Goal: Task Accomplishment & Management: Use online tool/utility

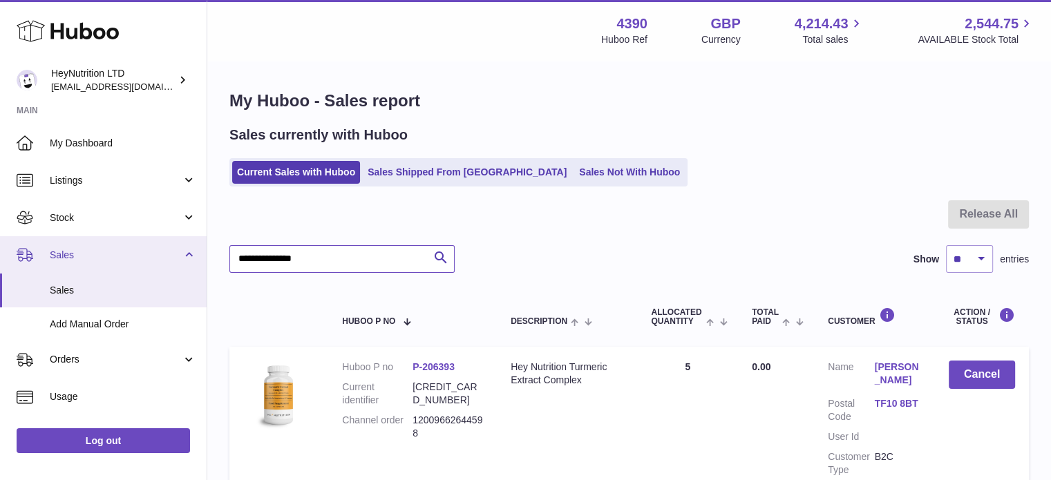
drag, startPoint x: 348, startPoint y: 256, endPoint x: 0, endPoint y: 263, distance: 348.3
click at [14, 263] on div "Huboo HeyNutrition LTD info@heynutrition.com Main My Dashboard Listings Not wit…" at bounding box center [525, 306] width 1051 height 613
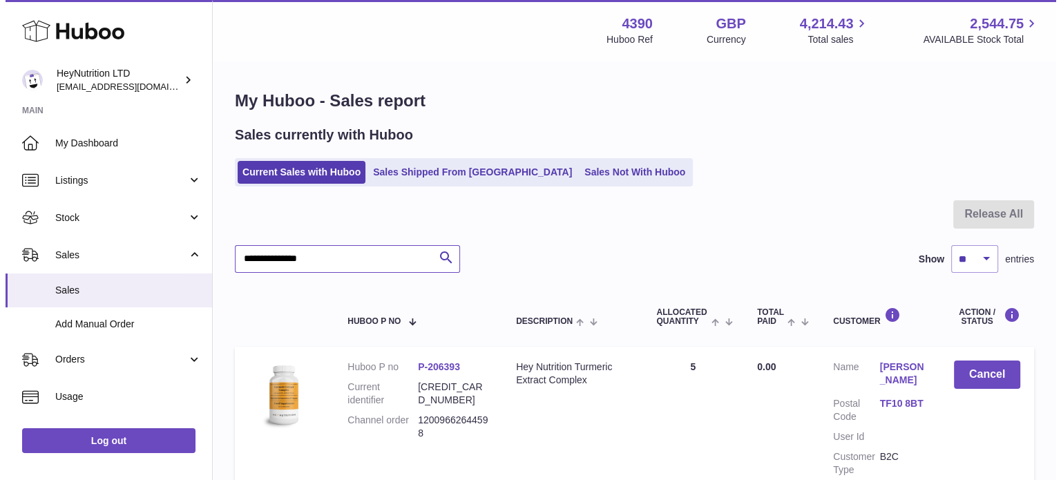
scroll to position [132, 0]
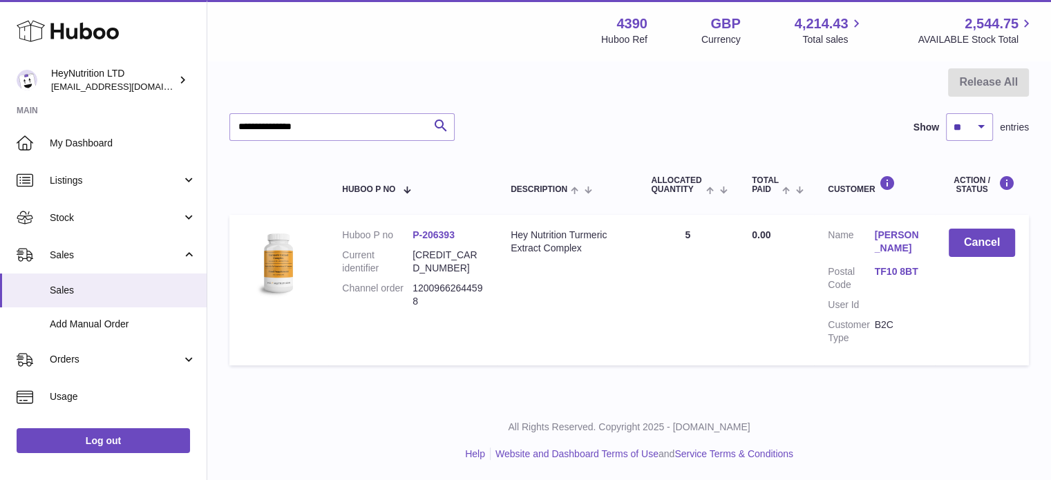
click at [908, 273] on link "TF10 8BT" at bounding box center [898, 271] width 46 height 13
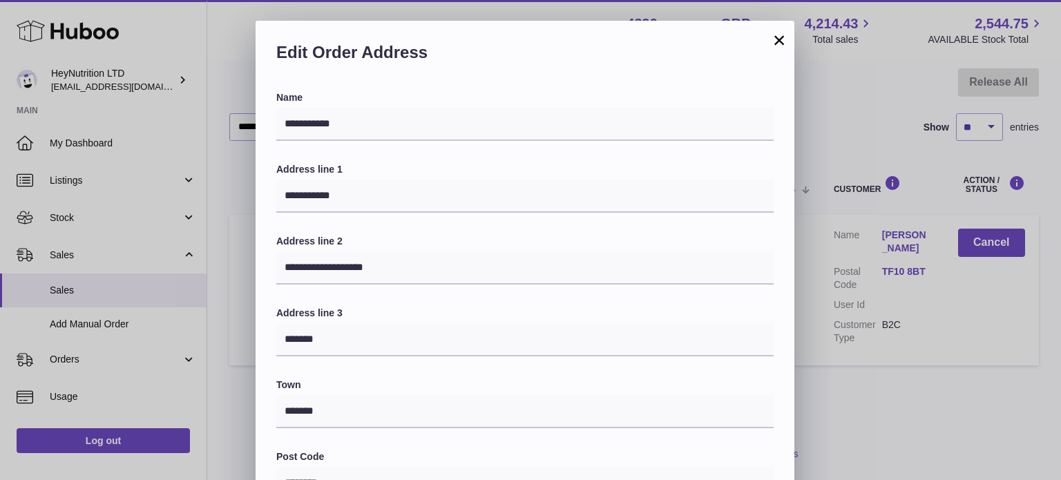
scroll to position [390, 0]
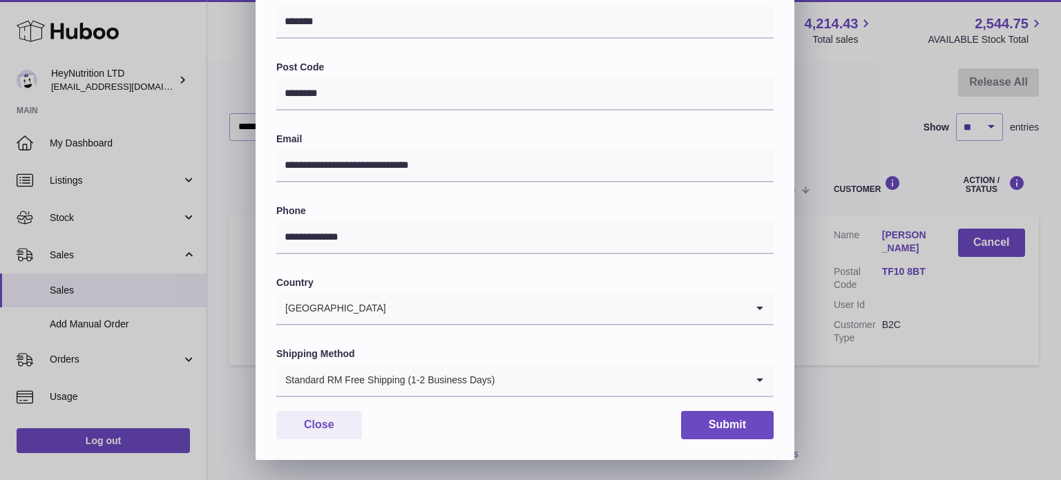
click at [424, 383] on div "Standard RM Free Shipping (1-2 Business Days)" at bounding box center [511, 380] width 470 height 32
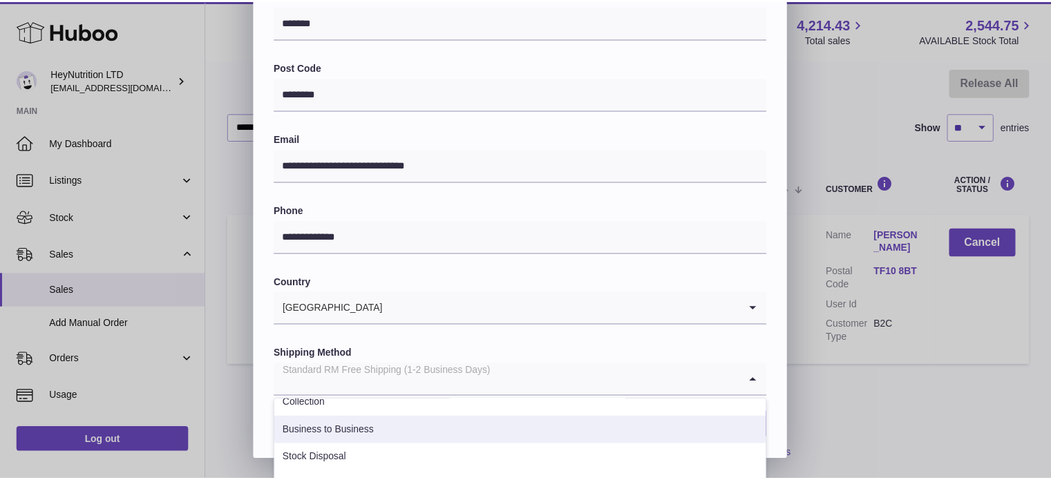
scroll to position [138, 0]
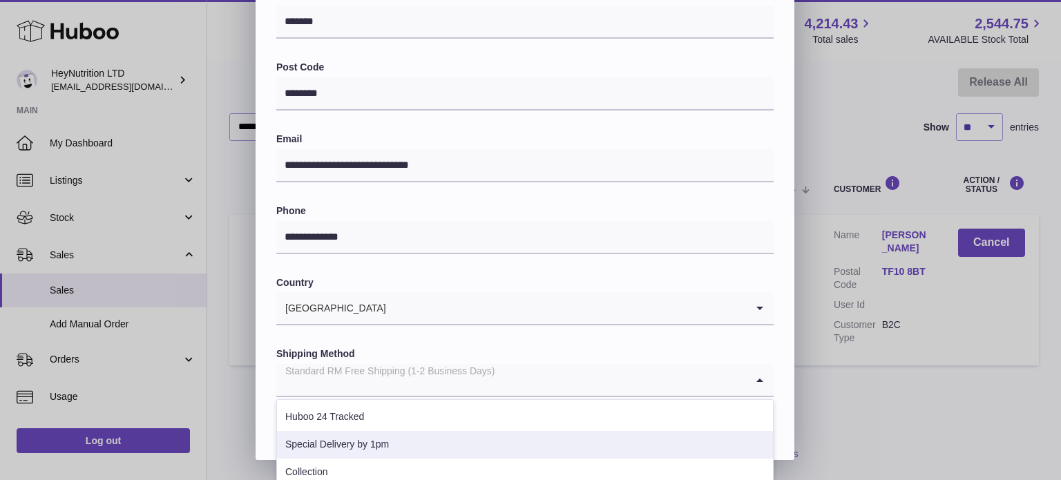
click at [401, 442] on li "Special Delivery by 1pm" at bounding box center [525, 445] width 496 height 28
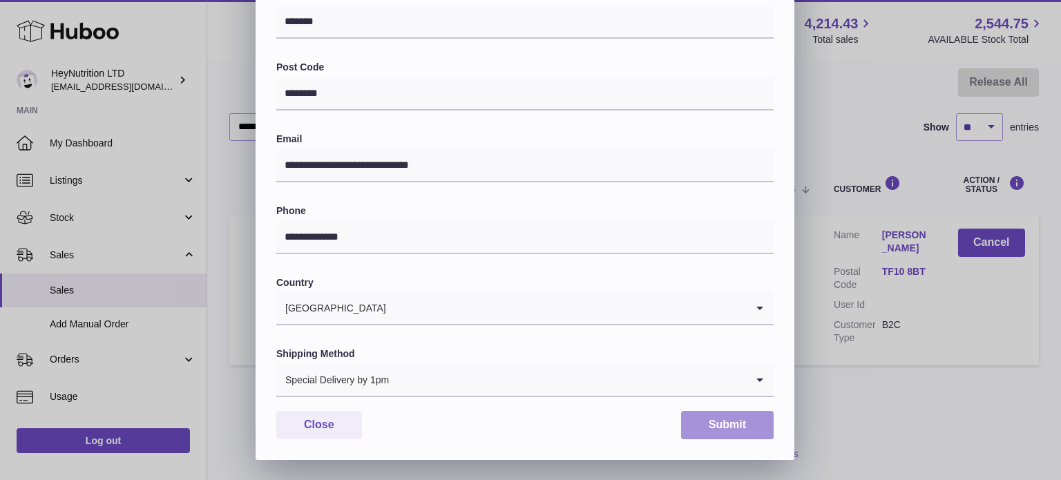
click at [701, 417] on button "Submit" at bounding box center [727, 425] width 93 height 28
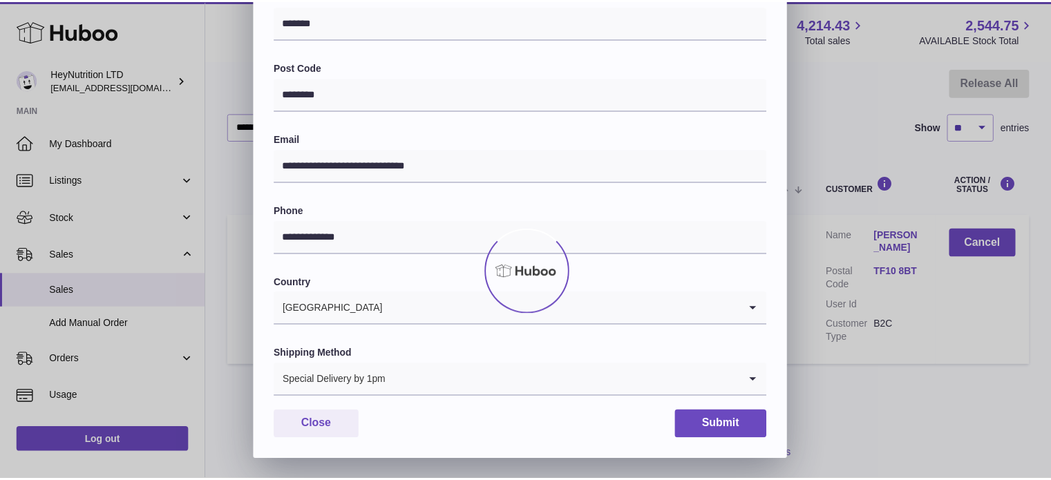
scroll to position [0, 0]
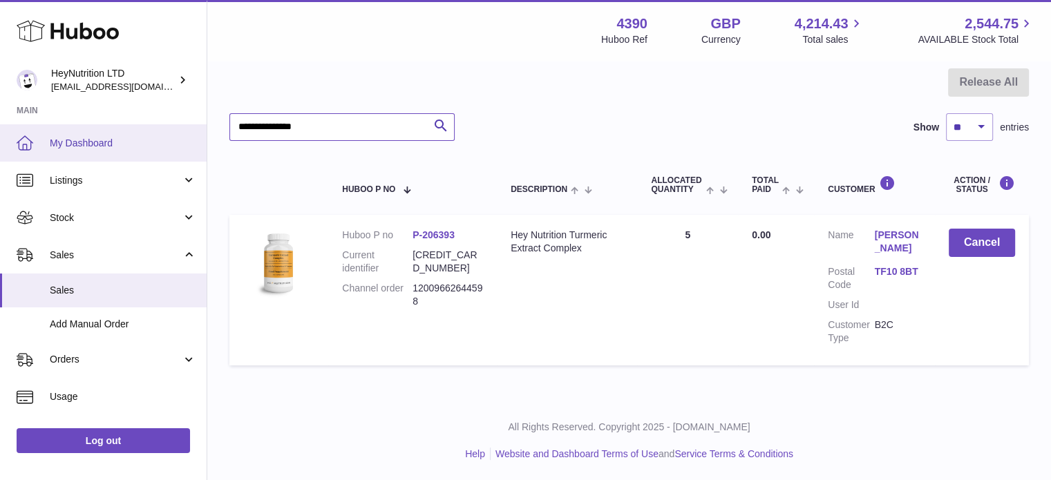
drag, startPoint x: 328, startPoint y: 124, endPoint x: 24, endPoint y: 132, distance: 303.4
click at [73, 131] on div "Huboo HeyNutrition LTD info@heynutrition.com Main My Dashboard Listings Not wit…" at bounding box center [525, 174] width 1051 height 613
paste input "text"
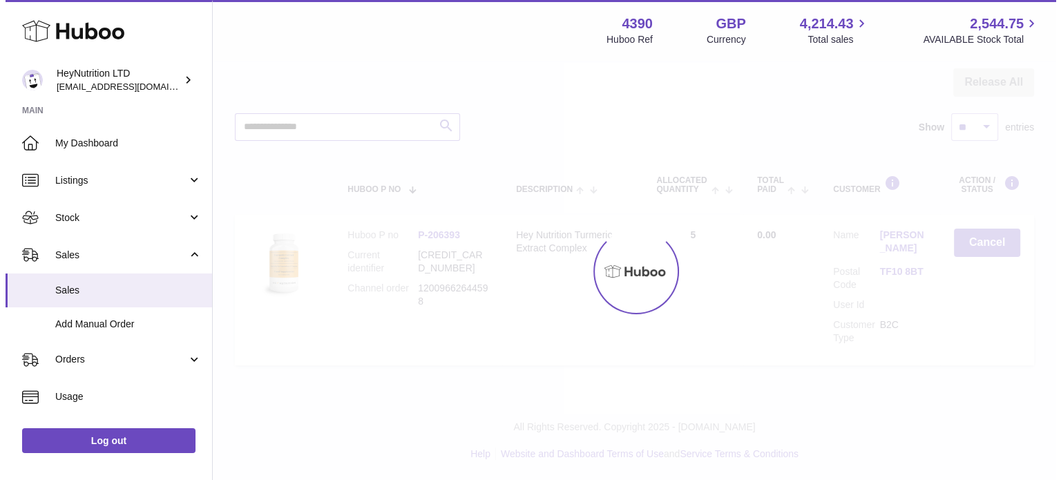
scroll to position [122, 0]
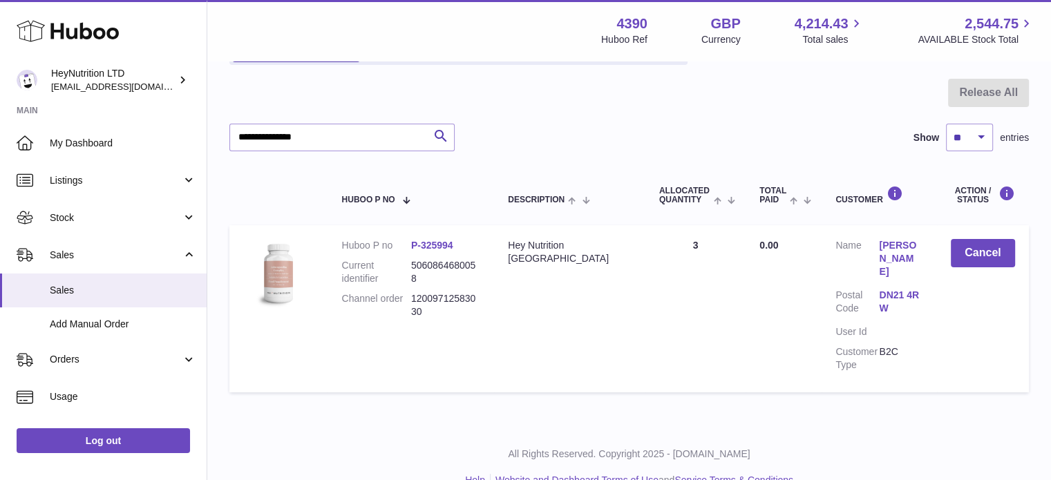
click at [884, 289] on link "DN21 4RW" at bounding box center [901, 302] width 44 height 26
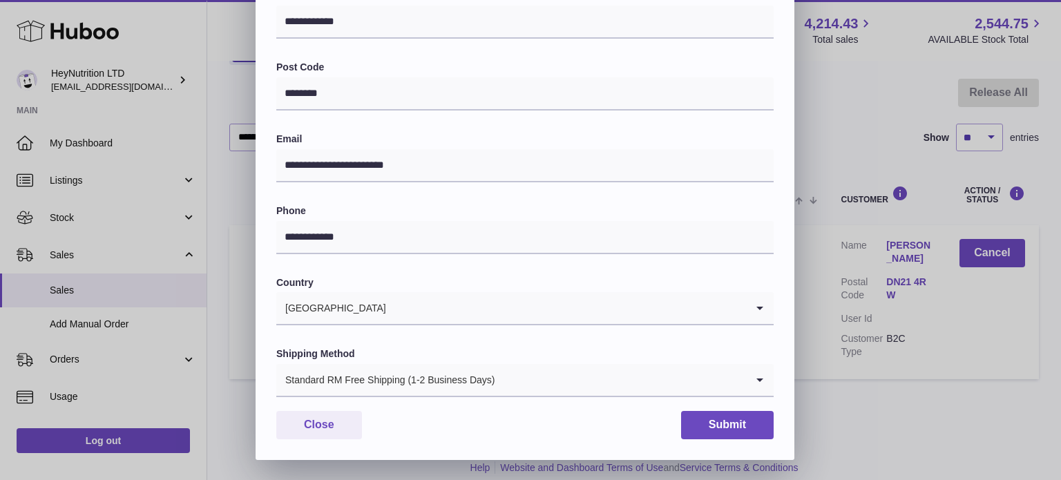
click at [386, 374] on div "Standard RM Free Shipping (1-2 Business Days)" at bounding box center [511, 380] width 470 height 32
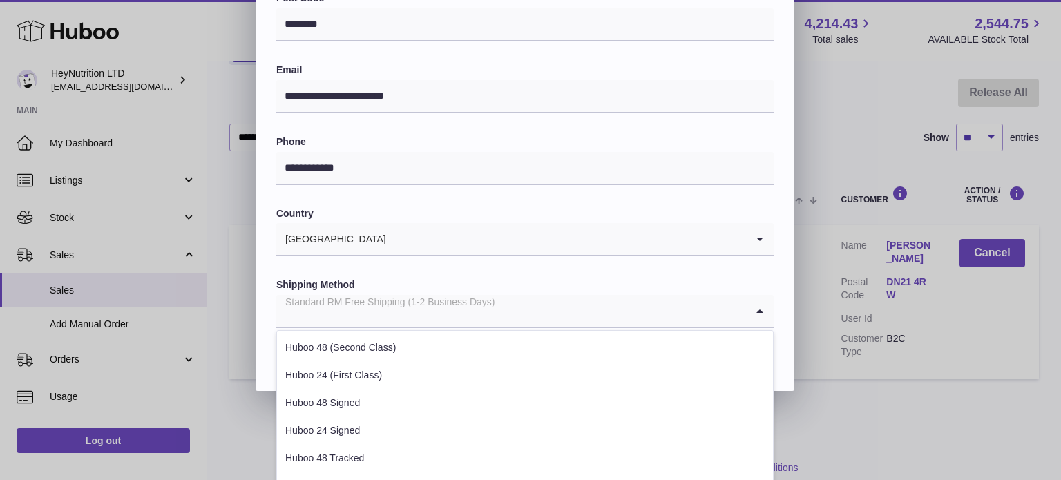
scroll to position [138, 0]
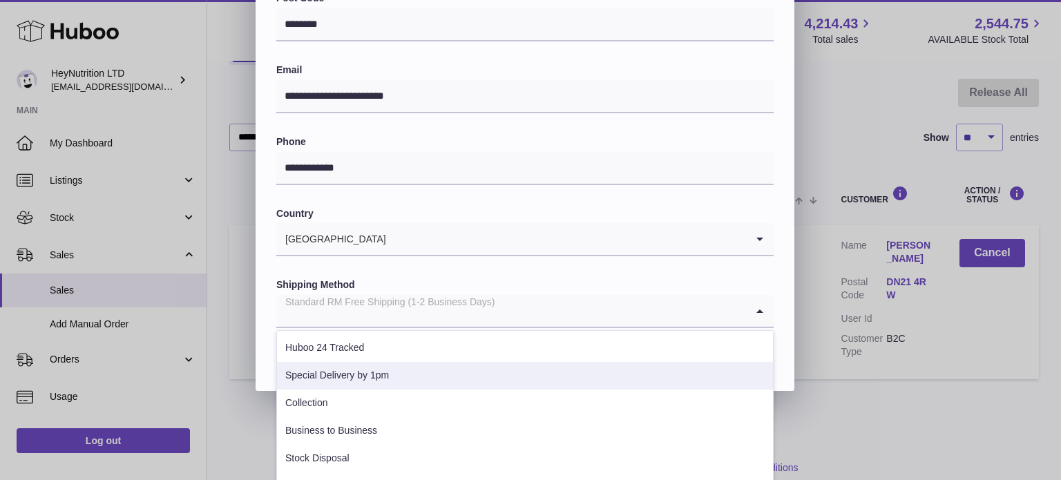
click at [395, 381] on li "Special Delivery by 1pm" at bounding box center [525, 376] width 496 height 28
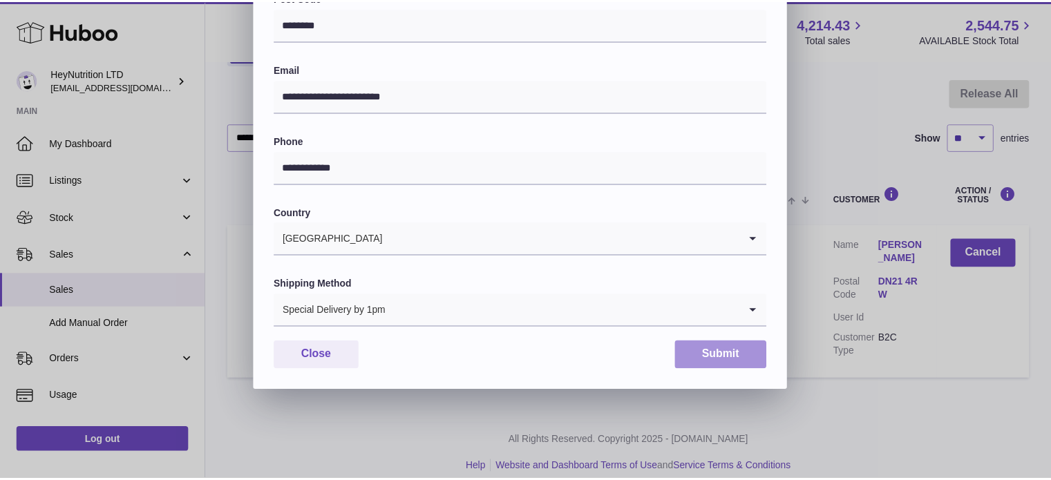
scroll to position [390, 0]
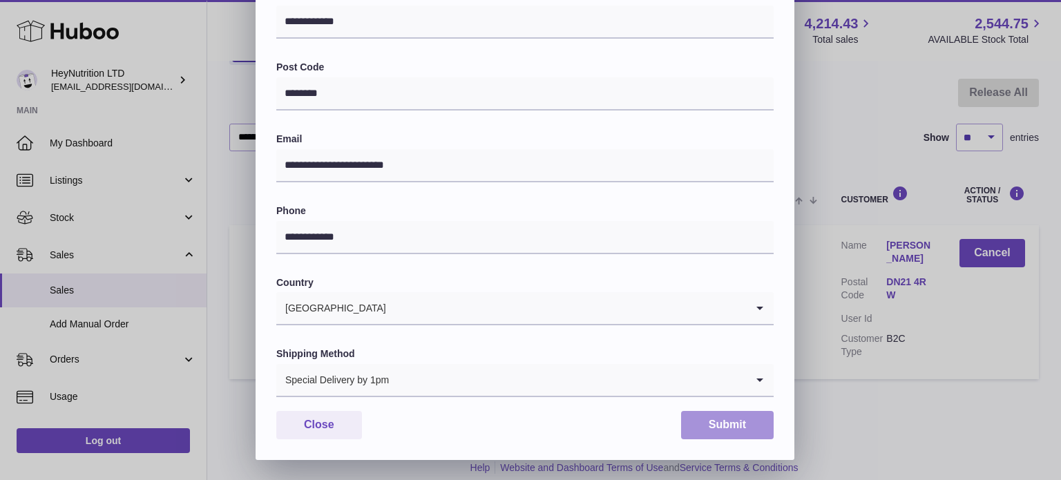
click at [746, 421] on button "Submit" at bounding box center [727, 425] width 93 height 28
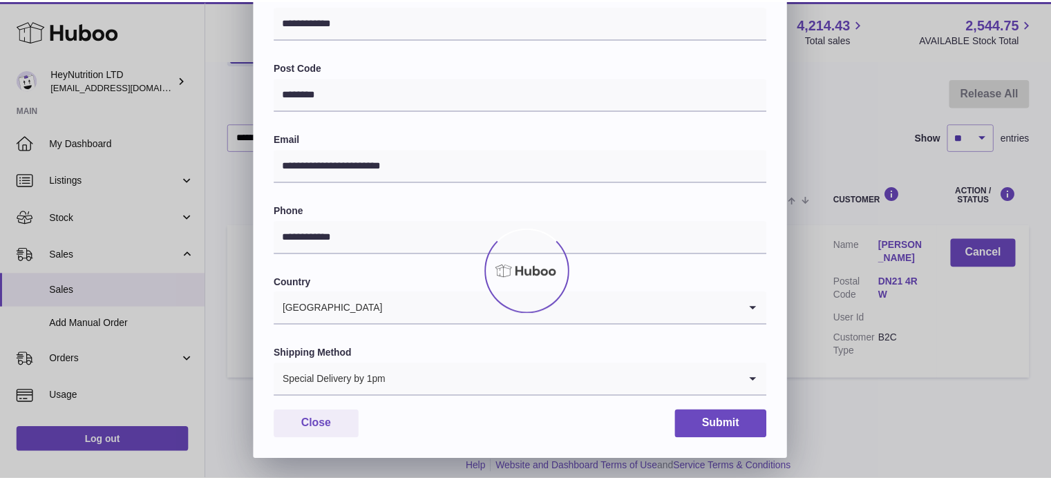
scroll to position [0, 0]
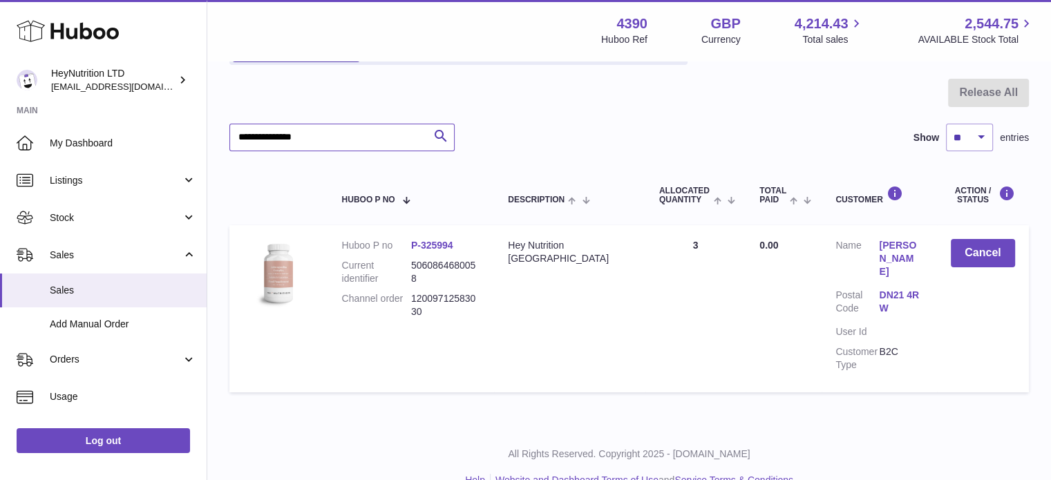
drag, startPoint x: 354, startPoint y: 133, endPoint x: 265, endPoint y: 189, distance: 104.7
click at [107, 154] on div "Huboo HeyNutrition LTD info@heynutrition.com Main My Dashboard Listings Not wit…" at bounding box center [525, 192] width 1051 height 629
paste input "text"
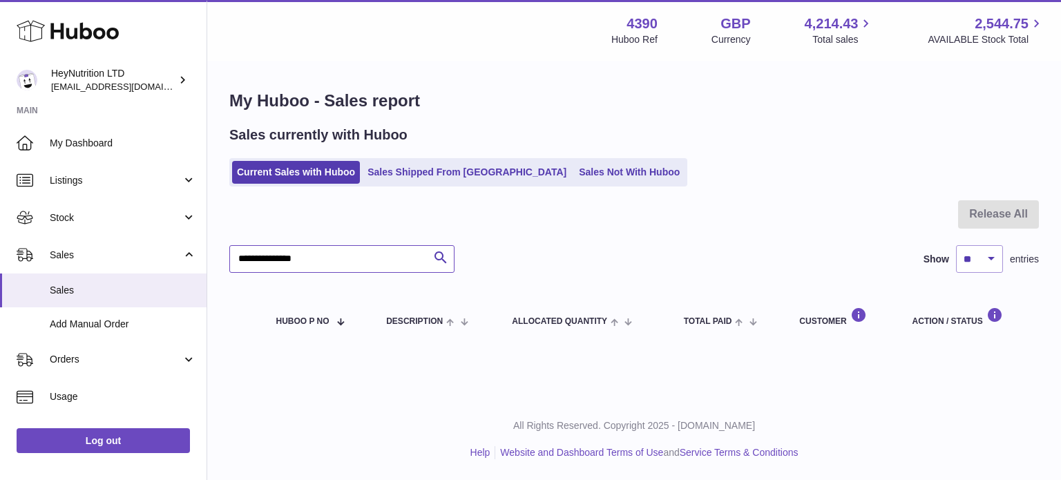
type input "**********"
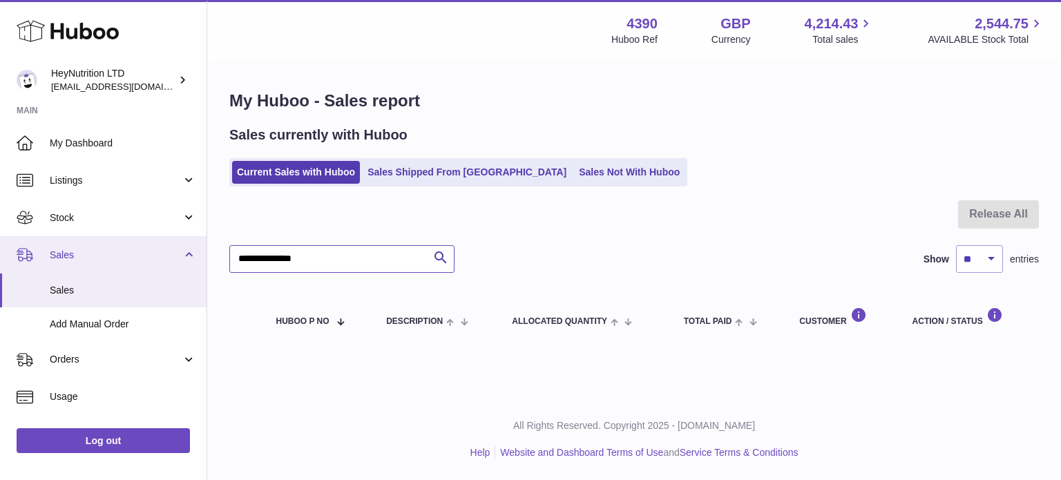
click at [88, 272] on div "Huboo HeyNutrition LTD info@heynutrition.com Main My Dashboard Listings Not wit…" at bounding box center [530, 240] width 1061 height 480
paste input "text"
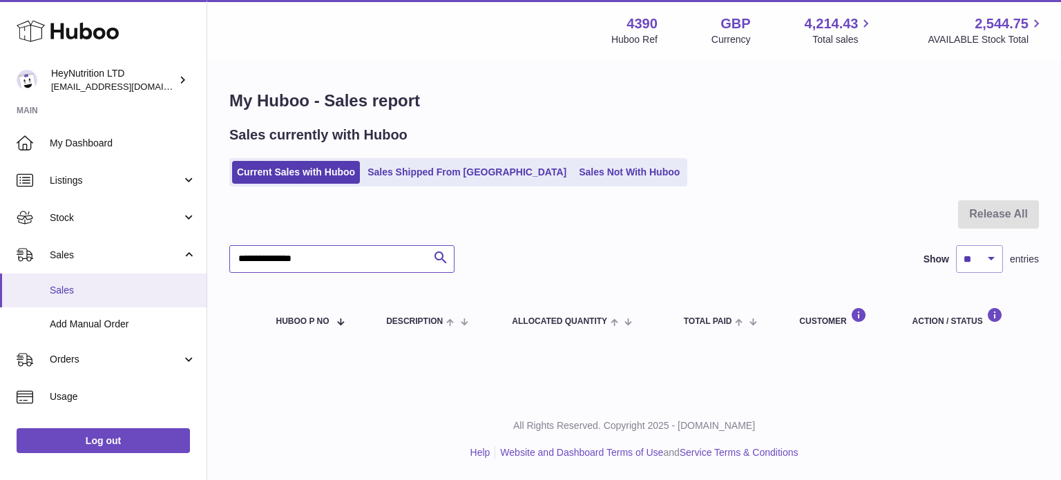
drag, startPoint x: 327, startPoint y: 265, endPoint x: 192, endPoint y: 273, distance: 135.0
click at [192, 273] on div "Huboo HeyNutrition LTD info@heynutrition.com Main My Dashboard Listings Not wit…" at bounding box center [530, 240] width 1061 height 480
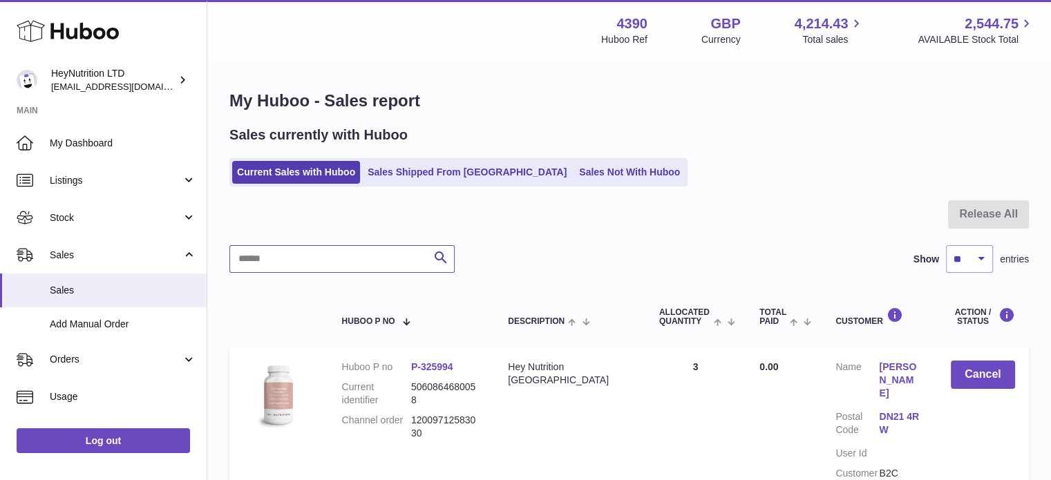
click at [350, 258] on input "text" at bounding box center [341, 259] width 225 height 28
type input "**********"
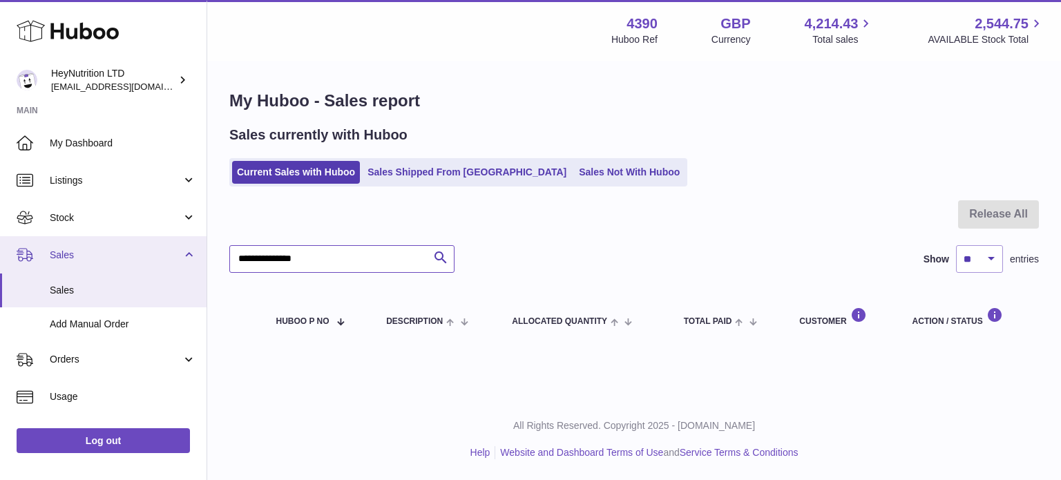
drag, startPoint x: 353, startPoint y: 258, endPoint x: 133, endPoint y: 264, distance: 220.5
click at [146, 265] on div "Huboo HeyNutrition LTD info@heynutrition.com Main My Dashboard Listings Not wit…" at bounding box center [530, 240] width 1061 height 480
